Goal: Task Accomplishment & Management: Complete application form

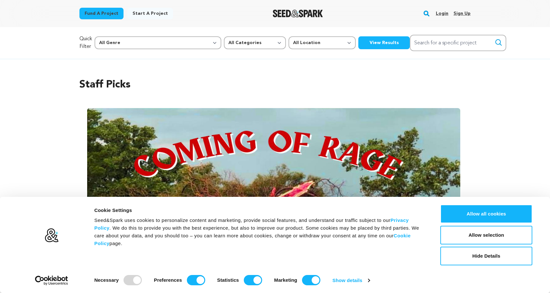
click at [445, 13] on link "Login" at bounding box center [442, 13] width 13 height 10
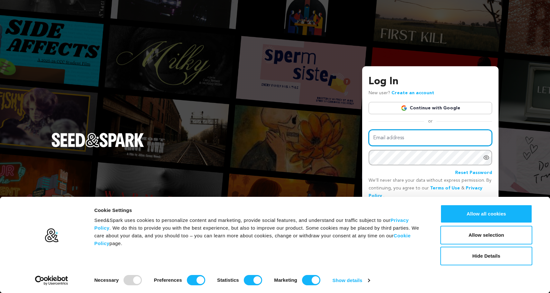
type input "hudson.loverro@gmail.com"
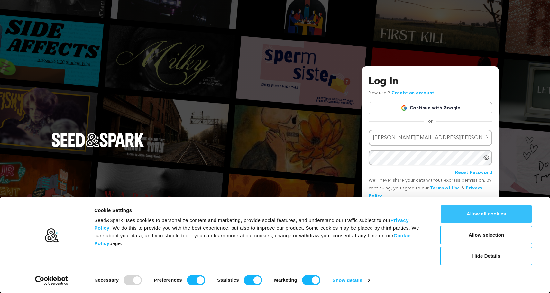
click at [482, 218] on button "Allow all cookies" at bounding box center [486, 214] width 92 height 19
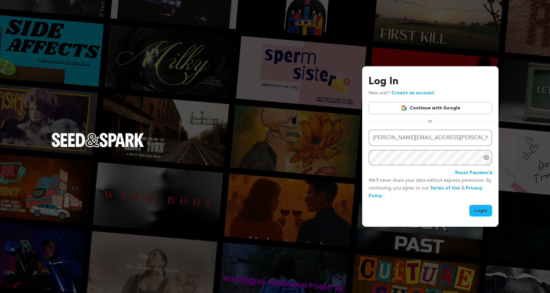
click at [481, 210] on button "Login" at bounding box center [480, 211] width 23 height 12
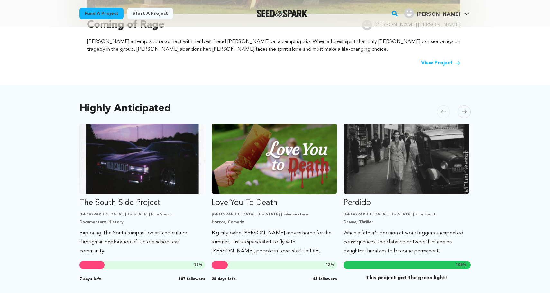
scroll to position [158, 0]
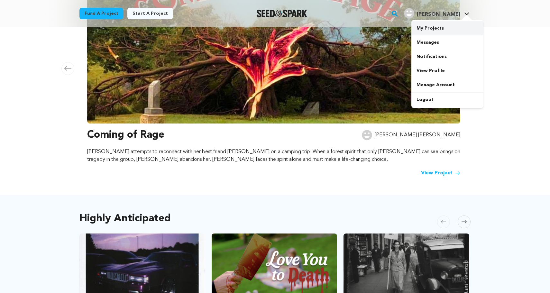
click at [437, 25] on link "My Projects" at bounding box center [447, 28] width 72 height 14
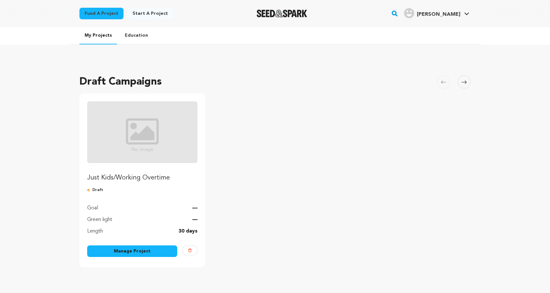
click at [143, 176] on p "Just Kids/Working Overtime" at bounding box center [142, 177] width 110 height 9
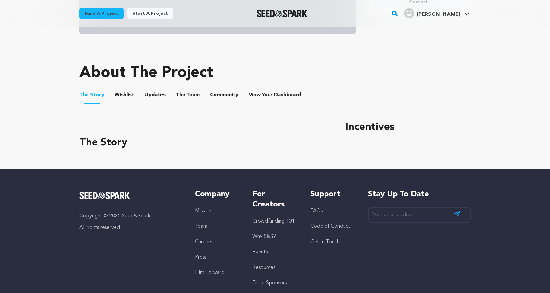
scroll to position [230, 0]
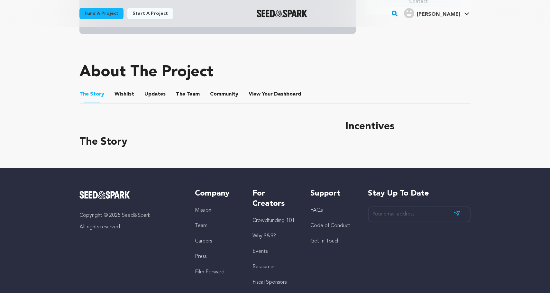
click at [124, 95] on button "Wishlist" at bounding box center [124, 95] width 15 height 15
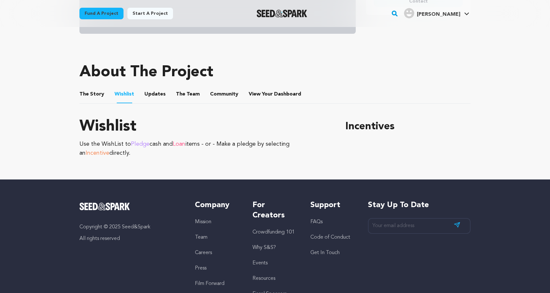
click at [156, 95] on button "Updates" at bounding box center [154, 95] width 15 height 15
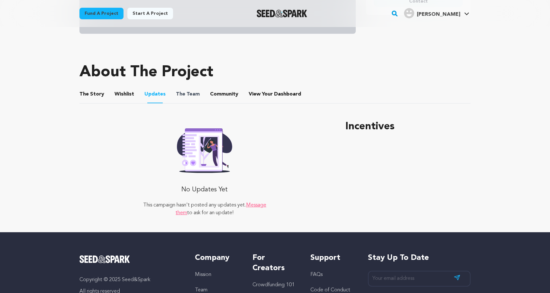
click at [176, 96] on span "The" at bounding box center [180, 94] width 9 height 8
click at [180, 94] on button "The Team" at bounding box center [187, 95] width 15 height 15
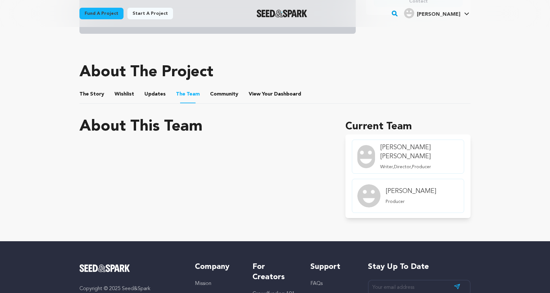
click at [226, 94] on button "Community" at bounding box center [223, 95] width 15 height 15
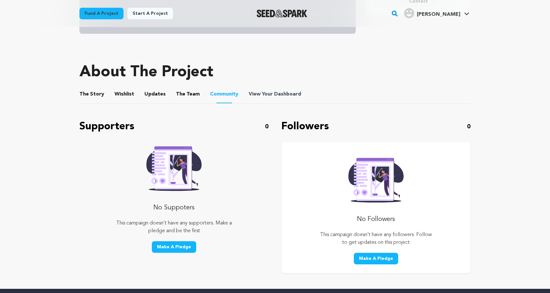
click at [261, 95] on span "View Your Dashboard" at bounding box center [276, 94] width 54 height 8
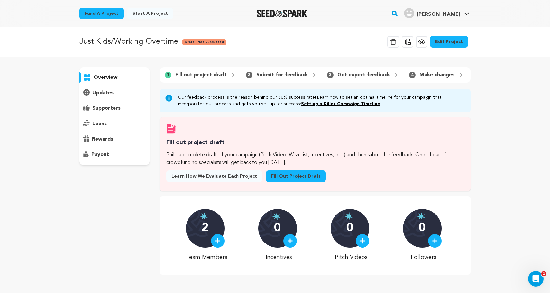
click at [291, 175] on link "Fill out project draft" at bounding box center [296, 176] width 60 height 12
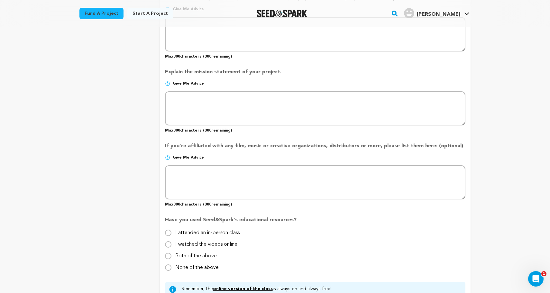
scroll to position [462, 0]
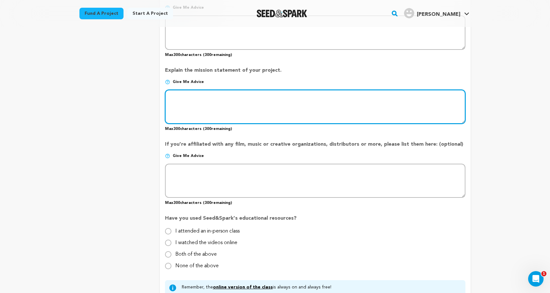
click at [197, 96] on textarea at bounding box center [315, 107] width 300 height 34
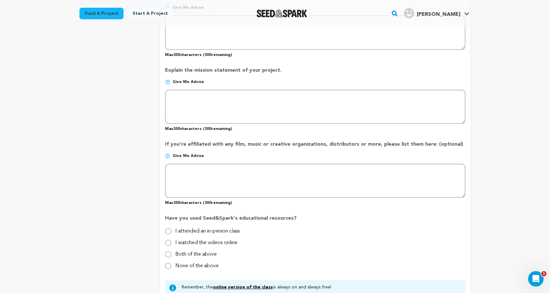
click at [167, 79] on img at bounding box center [167, 81] width 5 height 5
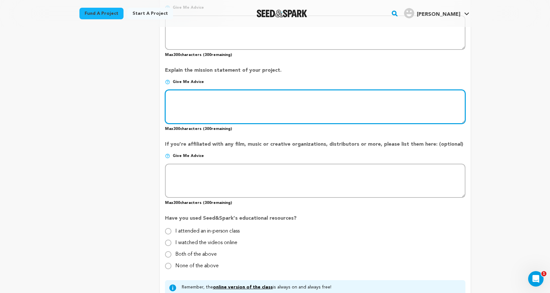
click at [179, 91] on textarea at bounding box center [315, 107] width 300 height 34
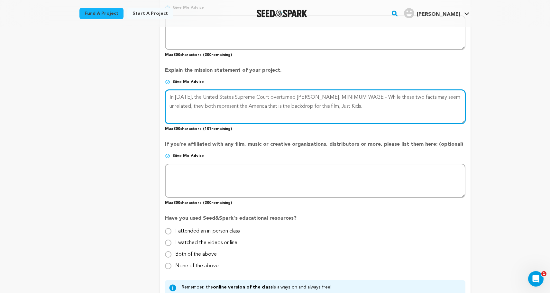
click at [168, 95] on textarea at bounding box center [315, 107] width 300 height 34
click at [173, 93] on textarea at bounding box center [315, 107] width 300 height 34
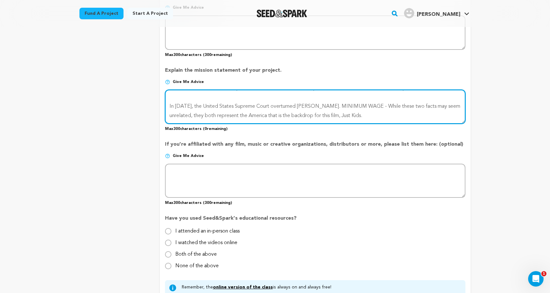
scroll to position [9, 0]
drag, startPoint x: 168, startPoint y: 101, endPoint x: 366, endPoint y: 112, distance: 197.8
click at [366, 112] on textarea at bounding box center [315, 107] width 300 height 34
click at [384, 111] on textarea at bounding box center [315, 107] width 300 height 34
drag, startPoint x: 371, startPoint y: 110, endPoint x: 168, endPoint y: 101, distance: 203.5
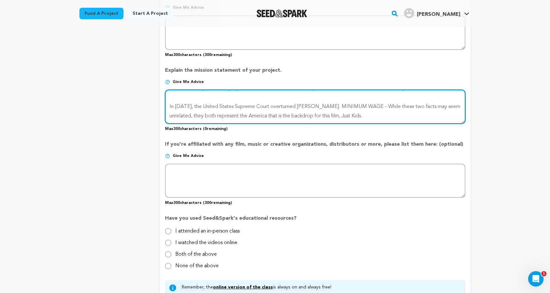
click at [168, 101] on textarea at bounding box center [315, 107] width 300 height 34
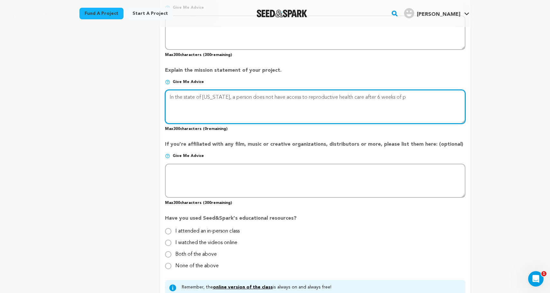
scroll to position [0, 0]
click at [245, 102] on textarea at bounding box center [315, 107] width 300 height 34
click at [280, 102] on textarea at bounding box center [315, 107] width 300 height 34
click at [242, 102] on textarea at bounding box center [315, 107] width 300 height 34
drag, startPoint x: 244, startPoint y: 102, endPoint x: 235, endPoint y: 102, distance: 9.0
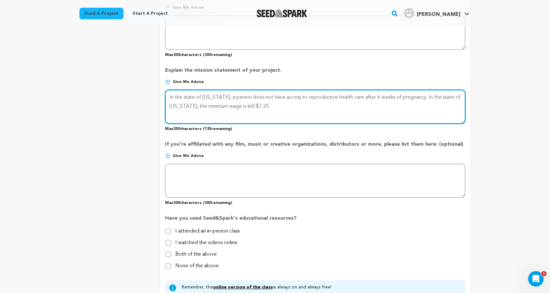
click at [235, 102] on textarea at bounding box center [315, 107] width 300 height 34
click at [255, 99] on textarea at bounding box center [315, 107] width 300 height 34
click at [280, 103] on textarea at bounding box center [315, 107] width 300 height 34
click at [326, 104] on textarea at bounding box center [315, 107] width 300 height 34
click at [322, 102] on textarea at bounding box center [315, 107] width 300 height 34
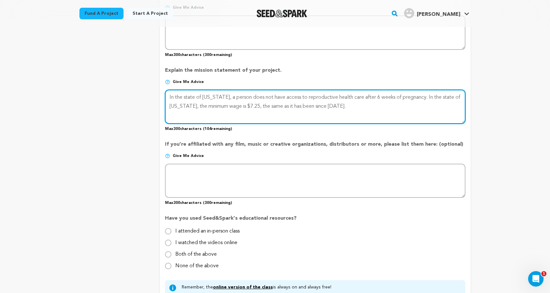
type textarea "In the state of [US_STATE], a person does not have access to reproductive healt…"
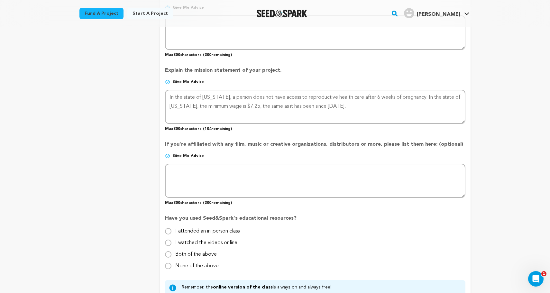
click at [166, 240] on input "I watched the videos online" at bounding box center [168, 243] width 6 height 6
radio input "true"
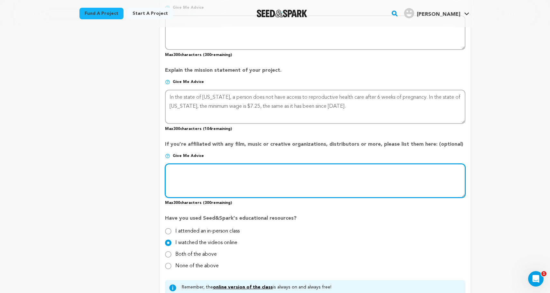
click at [203, 171] on textarea at bounding box center [315, 181] width 300 height 34
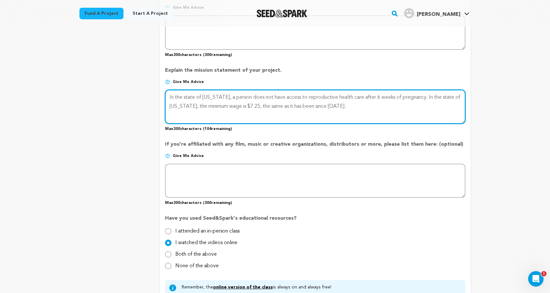
click at [351, 101] on textarea at bounding box center [315, 107] width 300 height 34
click at [267, 115] on textarea at bounding box center [315, 107] width 300 height 34
click at [267, 111] on textarea at bounding box center [315, 107] width 300 height 34
drag, startPoint x: 403, startPoint y: 101, endPoint x: 391, endPoint y: 102, distance: 12.2
click at [391, 102] on textarea at bounding box center [315, 107] width 300 height 34
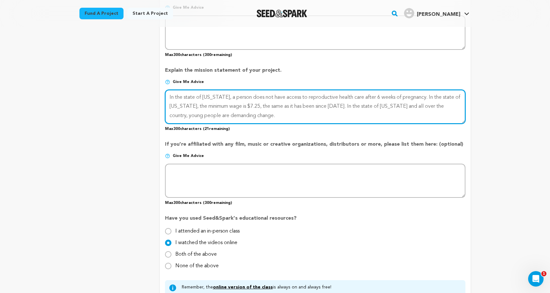
click at [281, 111] on textarea at bounding box center [315, 107] width 300 height 34
click at [243, 114] on textarea at bounding box center [315, 107] width 300 height 34
click at [277, 112] on textarea at bounding box center [315, 107] width 300 height 34
drag, startPoint x: 259, startPoint y: 93, endPoint x: 250, endPoint y: 93, distance: 9.6
click at [250, 93] on textarea at bounding box center [315, 107] width 300 height 34
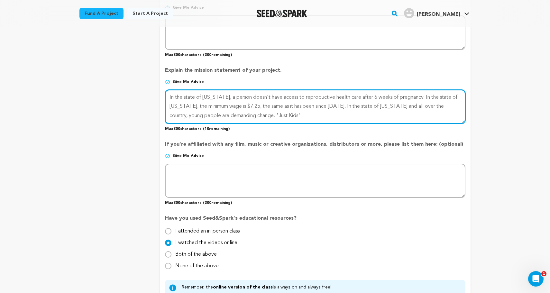
click at [277, 111] on textarea at bounding box center [315, 107] width 300 height 34
drag, startPoint x: 202, startPoint y: 93, endPoint x: 176, endPoint y: 94, distance: 26.4
click at [176, 94] on textarea at bounding box center [315, 107] width 300 height 34
drag, startPoint x: 419, startPoint y: 94, endPoint x: 392, endPoint y: 94, distance: 27.0
click at [392, 94] on textarea at bounding box center [315, 107] width 300 height 34
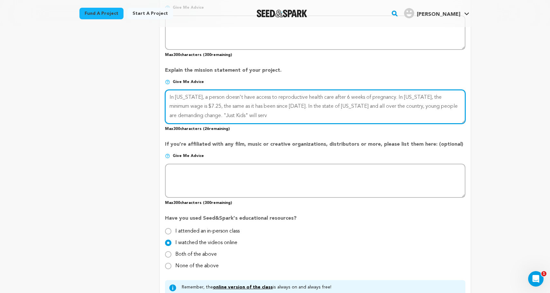
drag, startPoint x: 300, startPoint y: 102, endPoint x: 274, endPoint y: 101, distance: 25.8
click at [274, 101] on textarea at bounding box center [315, 107] width 300 height 34
click at [263, 113] on textarea at bounding box center [315, 107] width 300 height 34
drag, startPoint x: 263, startPoint y: 113, endPoint x: 223, endPoint y: 110, distance: 39.6
click at [223, 110] on textarea at bounding box center [315, 107] width 300 height 34
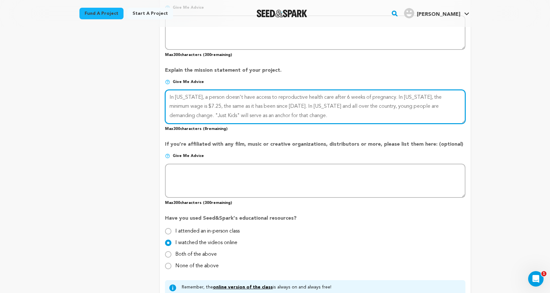
click at [433, 104] on textarea at bounding box center [315, 107] width 300 height 34
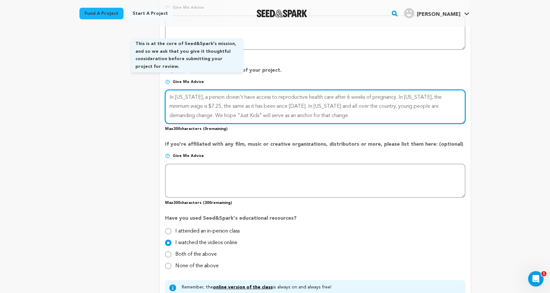
type textarea "In [US_STATE], a person doesn't have access to reproductive health care after 6…"
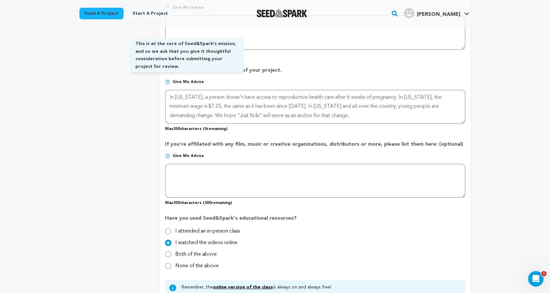
click at [189, 79] on span "Give me advice" at bounding box center [188, 81] width 31 height 5
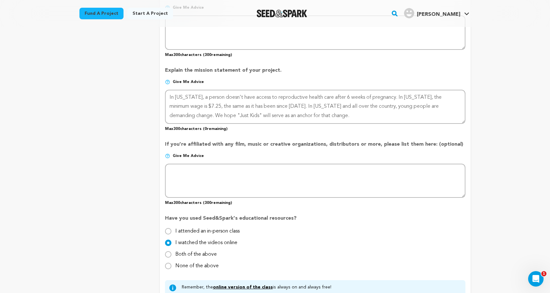
click at [168, 79] on img at bounding box center [167, 81] width 5 height 5
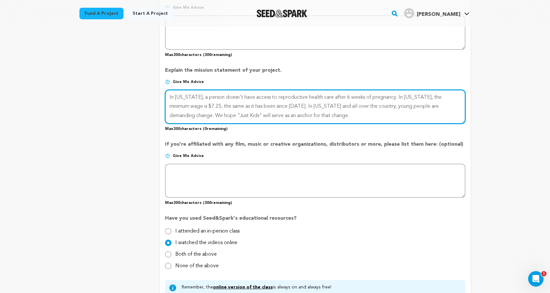
drag, startPoint x: 305, startPoint y: 113, endPoint x: 167, endPoint y: 93, distance: 138.7
click at [167, 93] on textarea at bounding box center [315, 107] width 300 height 34
click at [319, 115] on textarea at bounding box center [315, 107] width 300 height 34
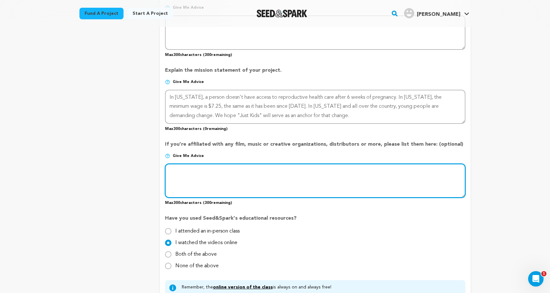
click at [207, 170] on textarea at bounding box center [315, 181] width 300 height 34
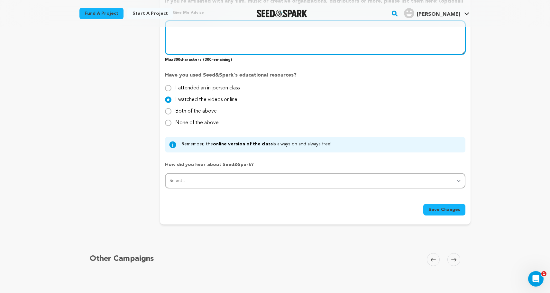
scroll to position [605, 0]
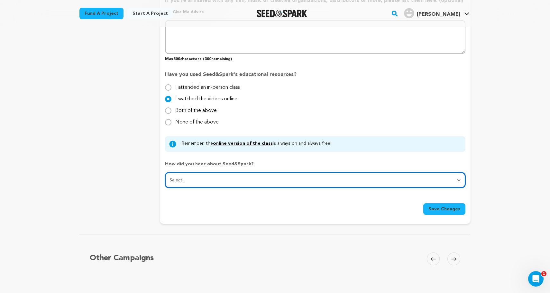
select select "1"
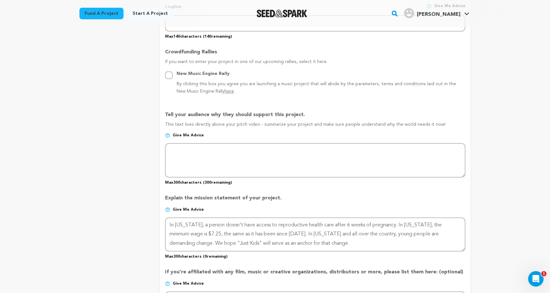
scroll to position [334, 0]
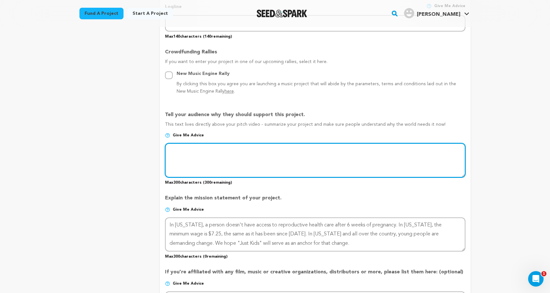
click at [192, 149] on textarea at bounding box center [315, 160] width 300 height 34
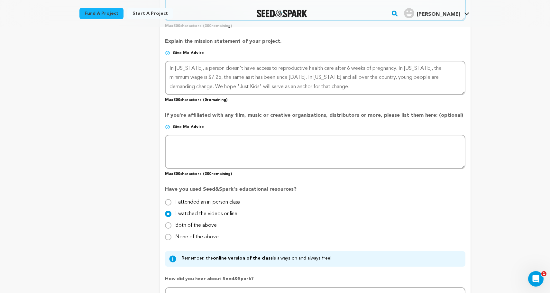
scroll to position [491, 0]
